Goal: Information Seeking & Learning: Learn about a topic

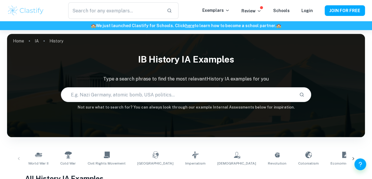
scroll to position [1, 0]
click at [122, 96] on input "text" at bounding box center [178, 94] width 234 height 16
type input "lead years [GEOGRAPHIC_DATA]"
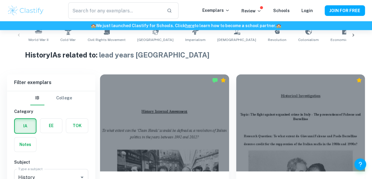
scroll to position [156, 0]
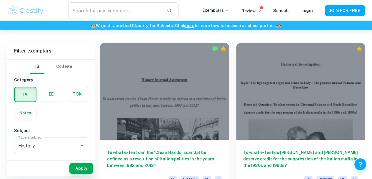
click at [137, 149] on h6 "To what extent can the 'Clean Hands' scandal be defined as a revolution of Ital…" at bounding box center [164, 158] width 115 height 19
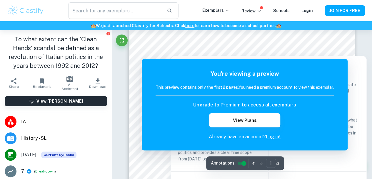
scroll to position [63, 0]
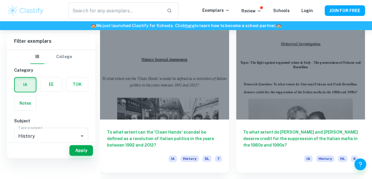
scroll to position [116, 0]
